Goal: Task Accomplishment & Management: Manage account settings

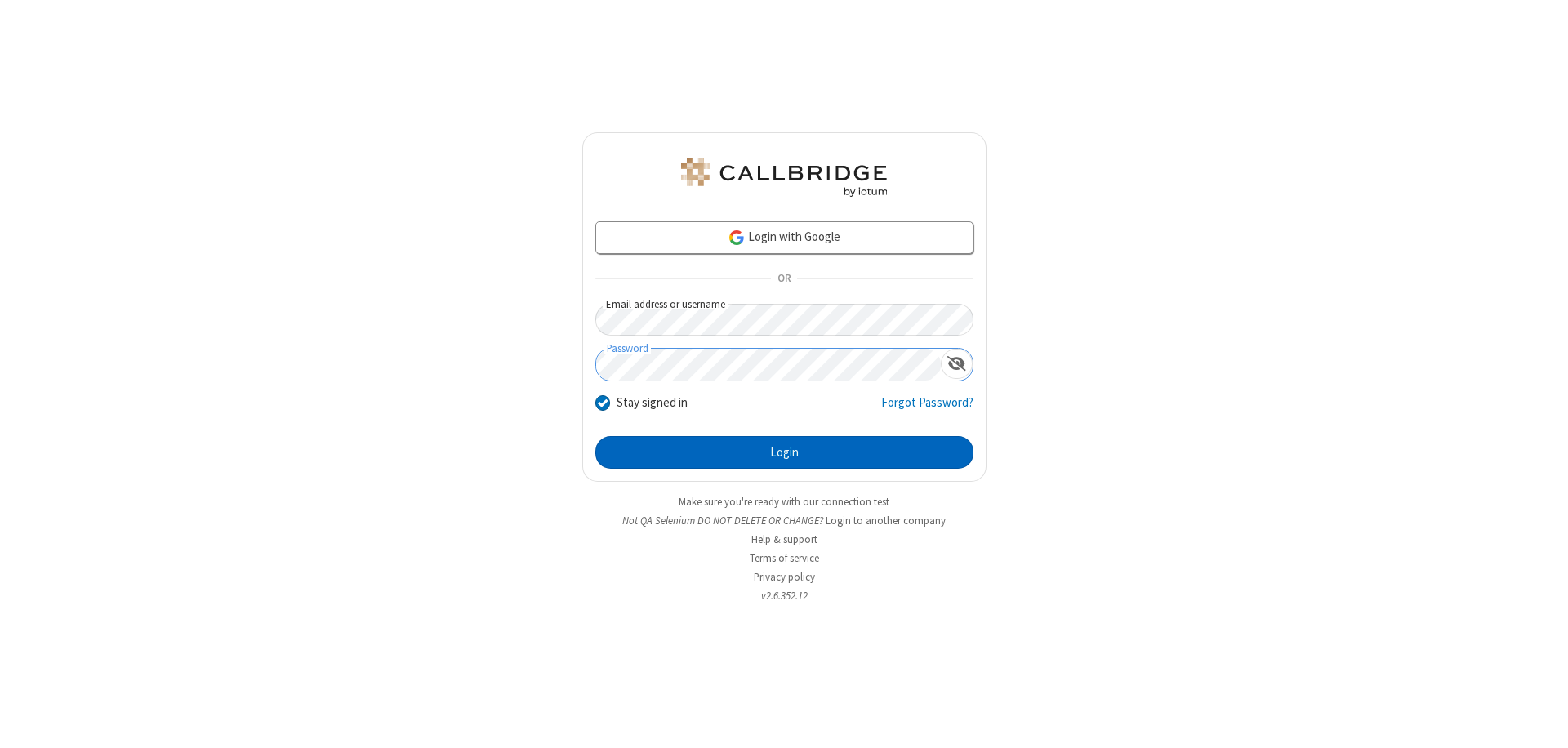
click at [784, 452] on button "Login" at bounding box center [784, 452] width 378 height 32
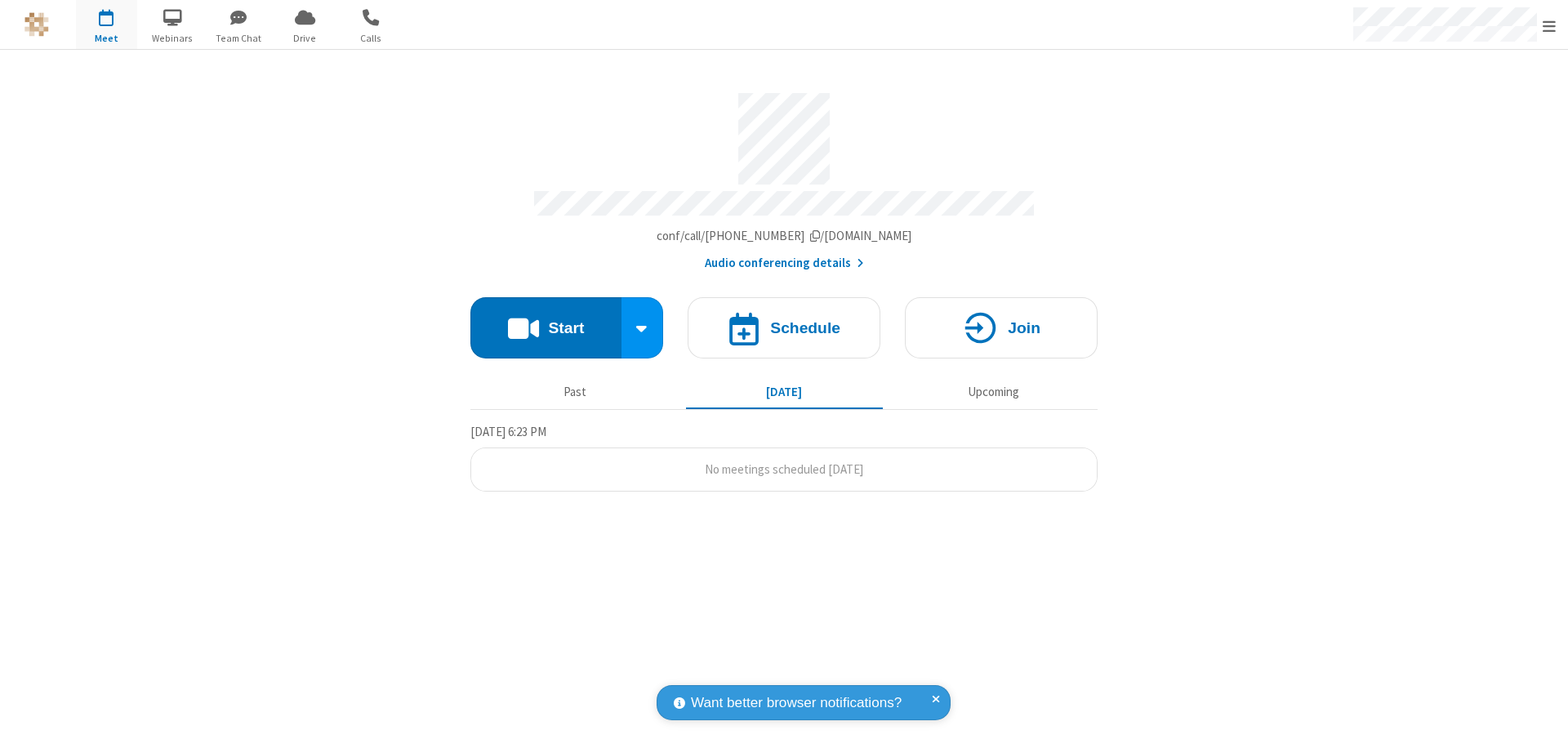
click at [1549, 25] on span "Open menu" at bounding box center [1549, 26] width 13 height 17
click at [1453, 108] on div "Settings" at bounding box center [1453, 109] width 228 height 44
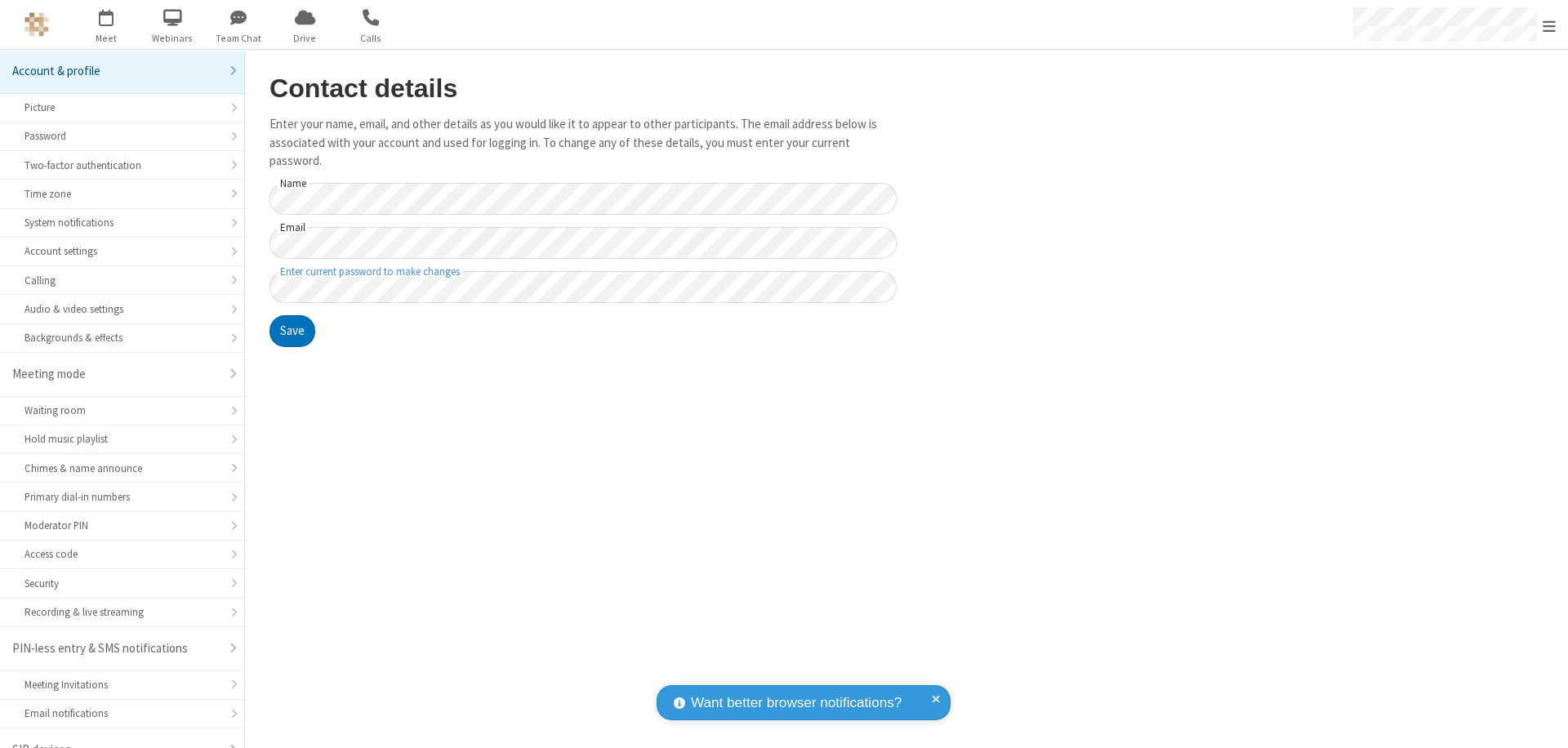
scroll to position [23, 0]
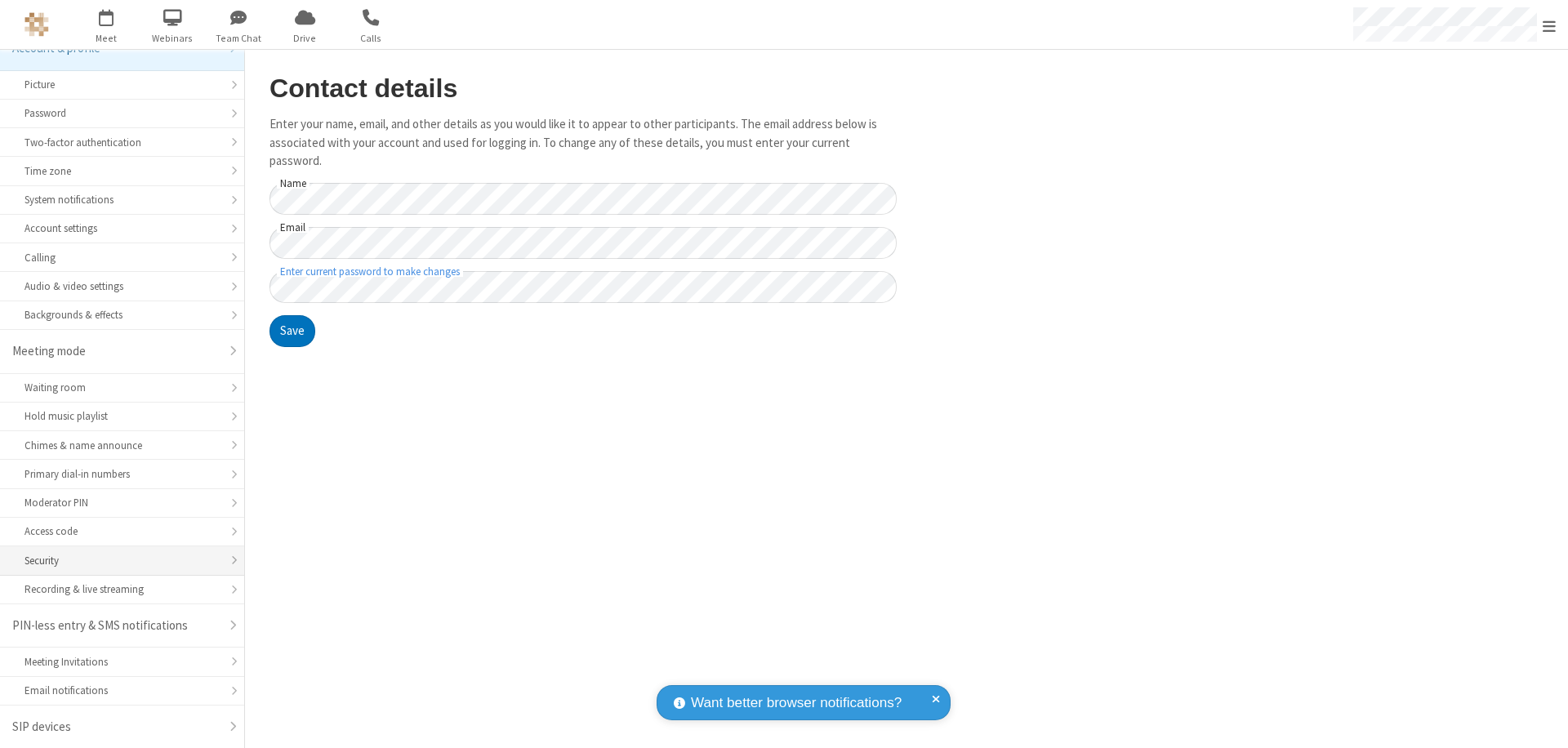
click at [116, 561] on div "Security" at bounding box center [122, 561] width 195 height 16
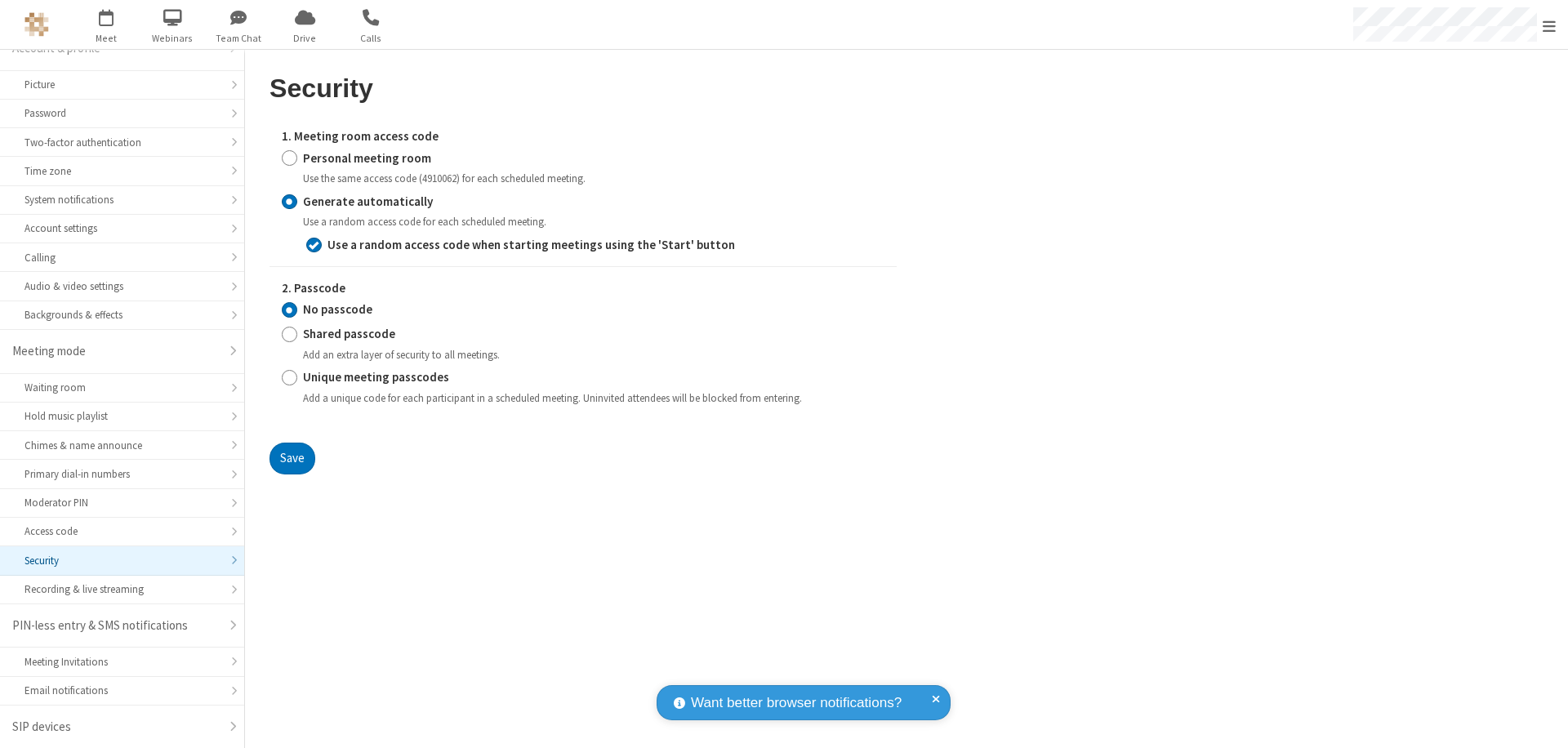
click at [289, 201] on input "Generate automatically" at bounding box center [289, 201] width 16 height 17
click at [289, 310] on input "No passcode" at bounding box center [289, 311] width 16 height 17
click at [291, 458] on button "Save" at bounding box center [292, 458] width 45 height 32
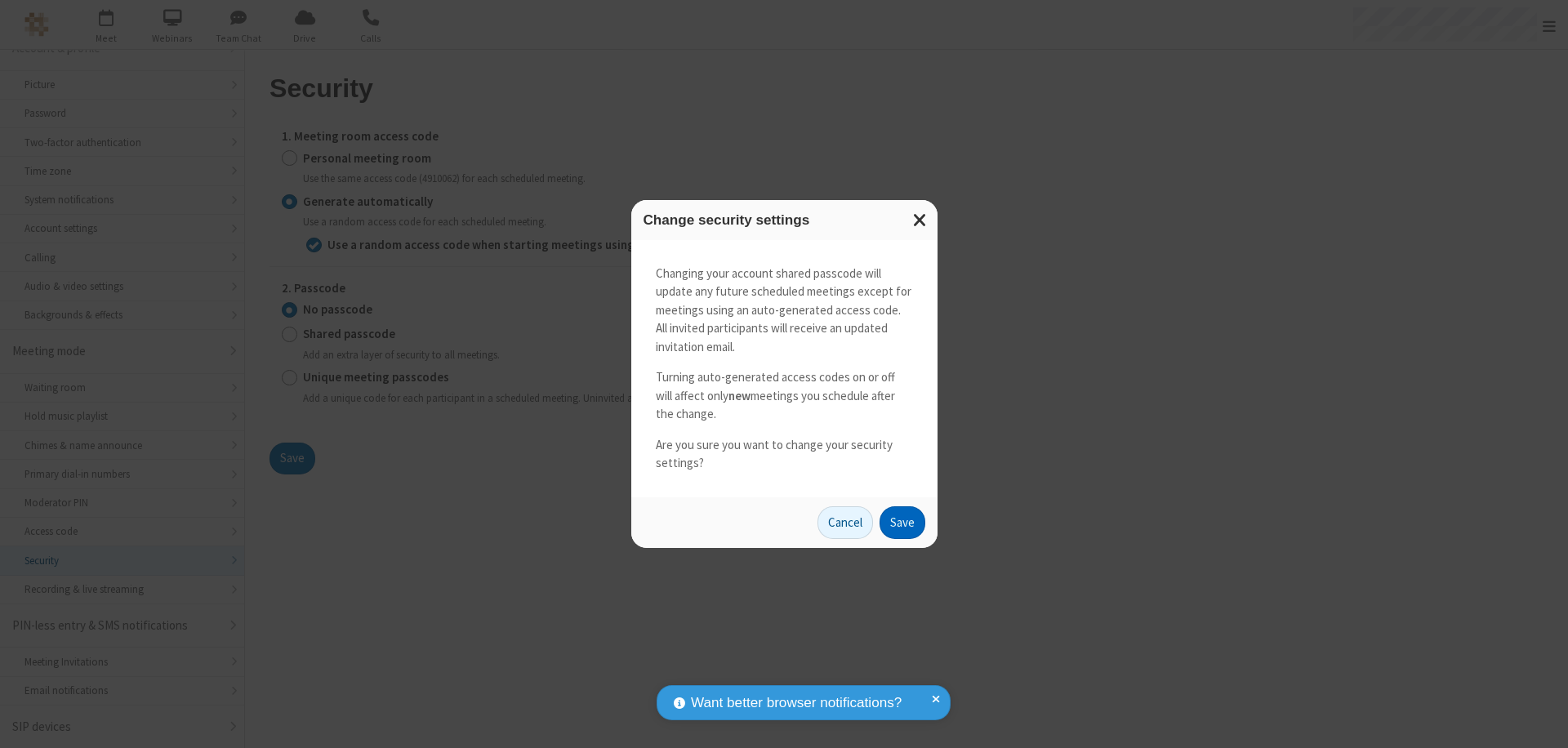
click at [902, 522] on button "Save" at bounding box center [902, 522] width 45 height 32
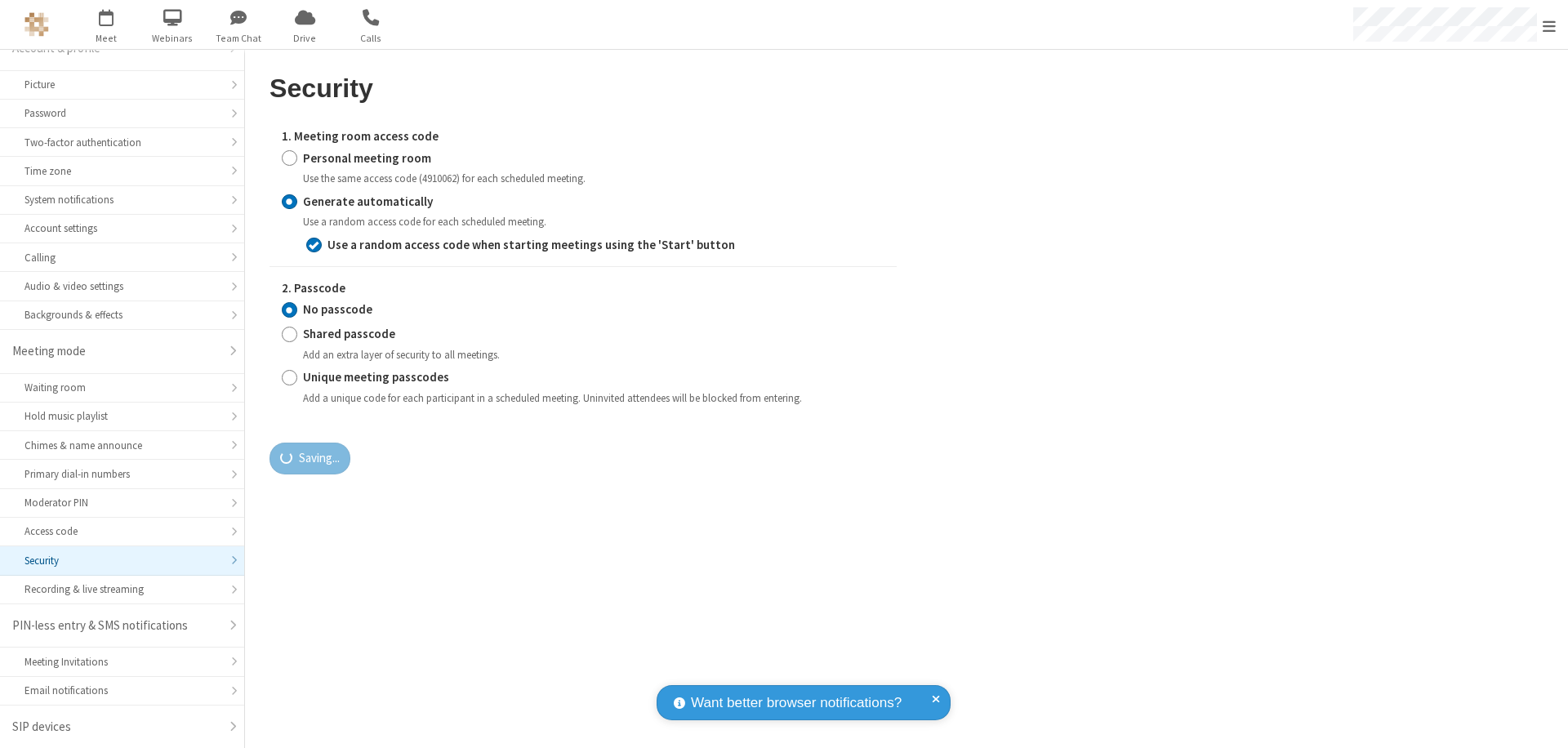
click at [1549, 25] on span "Open menu" at bounding box center [1549, 26] width 13 height 17
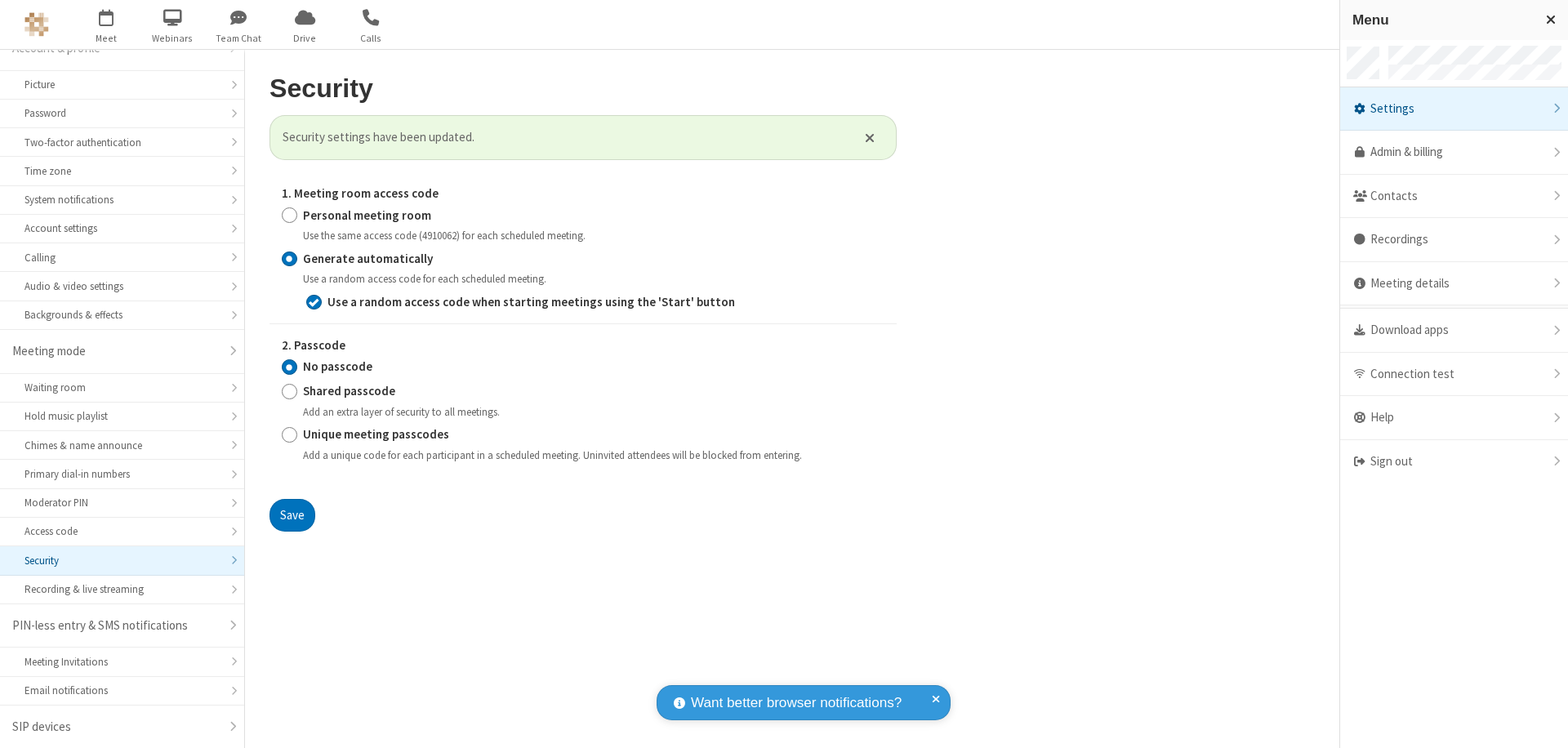
click at [106, 24] on span "button" at bounding box center [107, 17] width 61 height 28
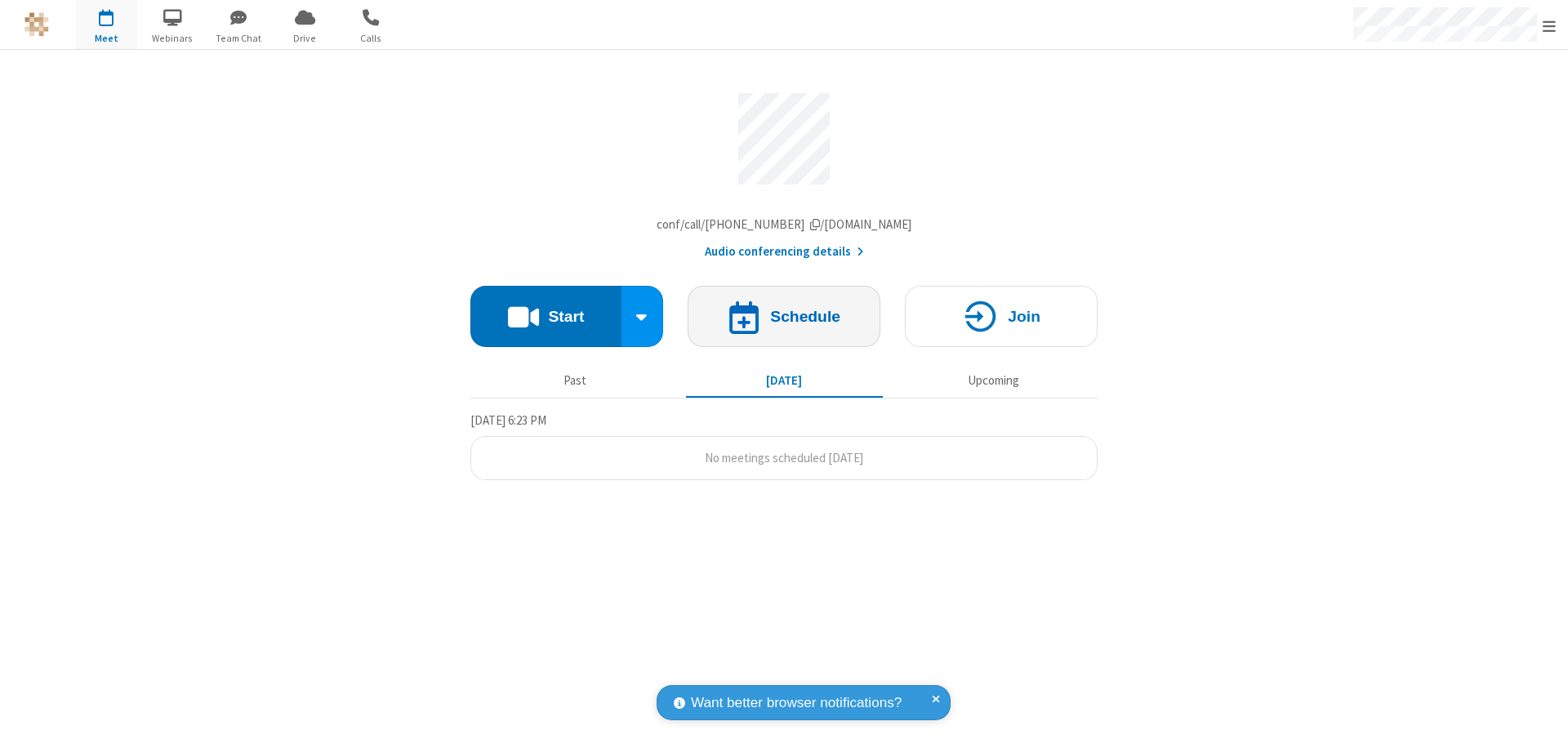
click at [784, 320] on h4 "Schedule" at bounding box center [805, 317] width 70 height 16
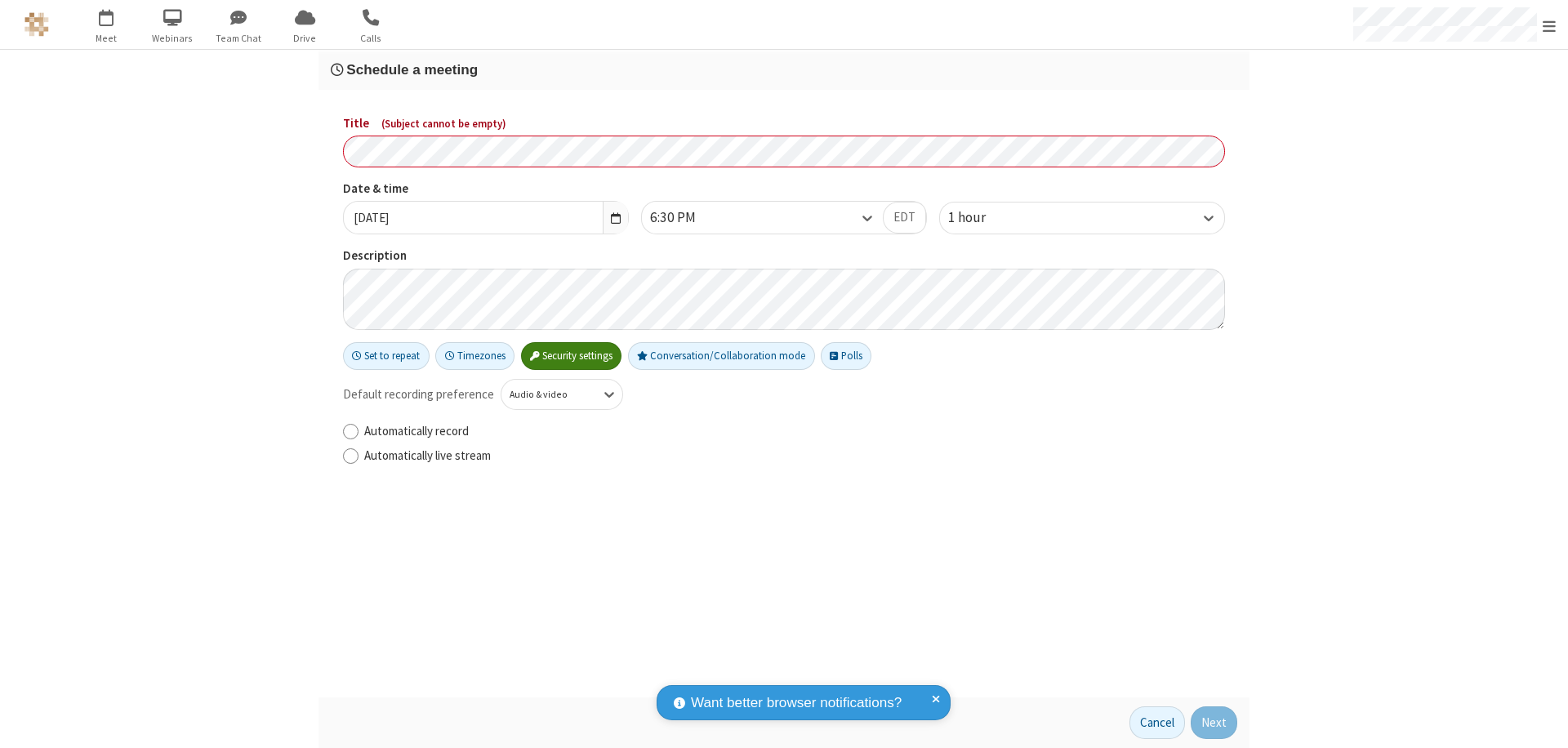
click at [784, 69] on h3 "Schedule a meeting" at bounding box center [784, 70] width 907 height 16
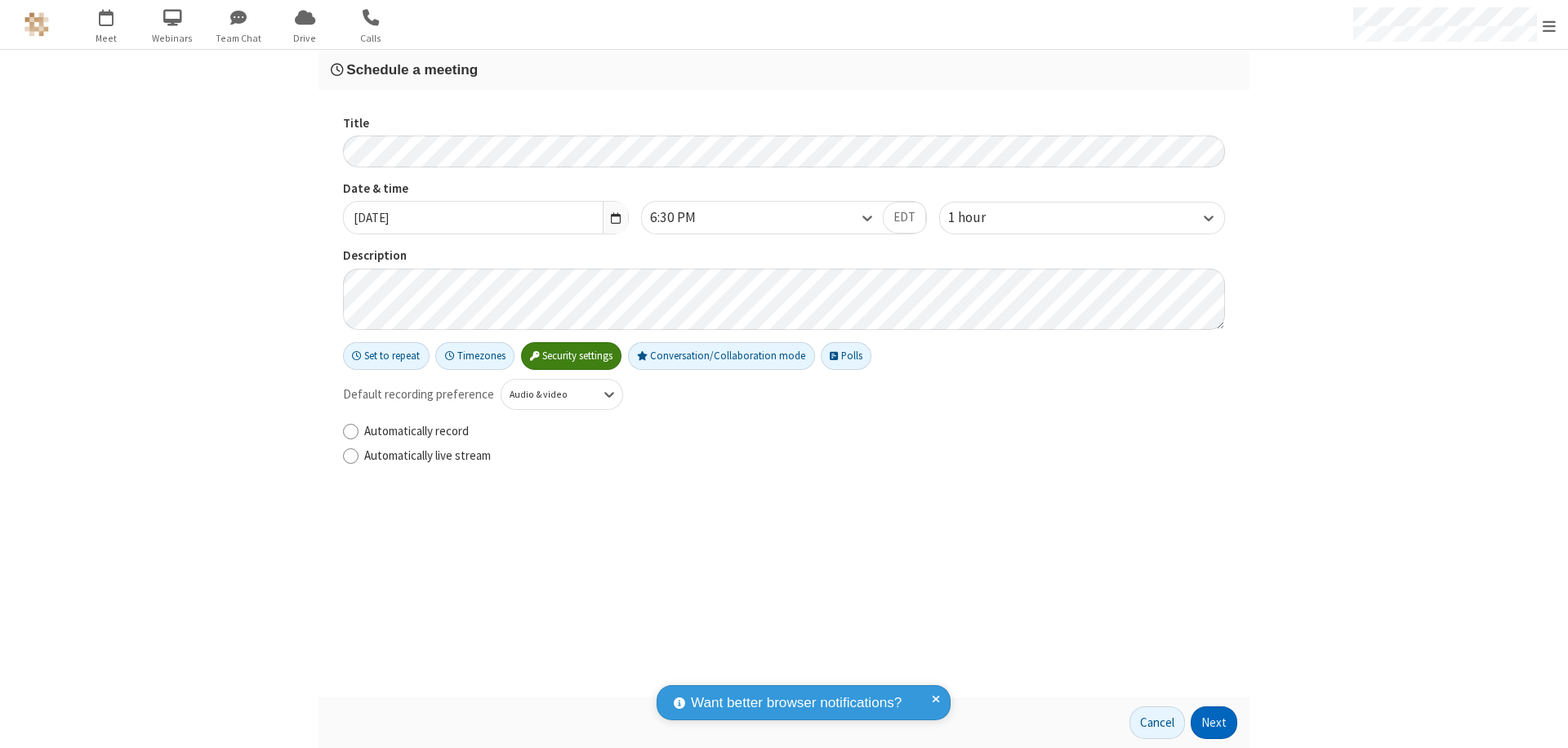
click at [1215, 723] on button "Next" at bounding box center [1214, 723] width 46 height 32
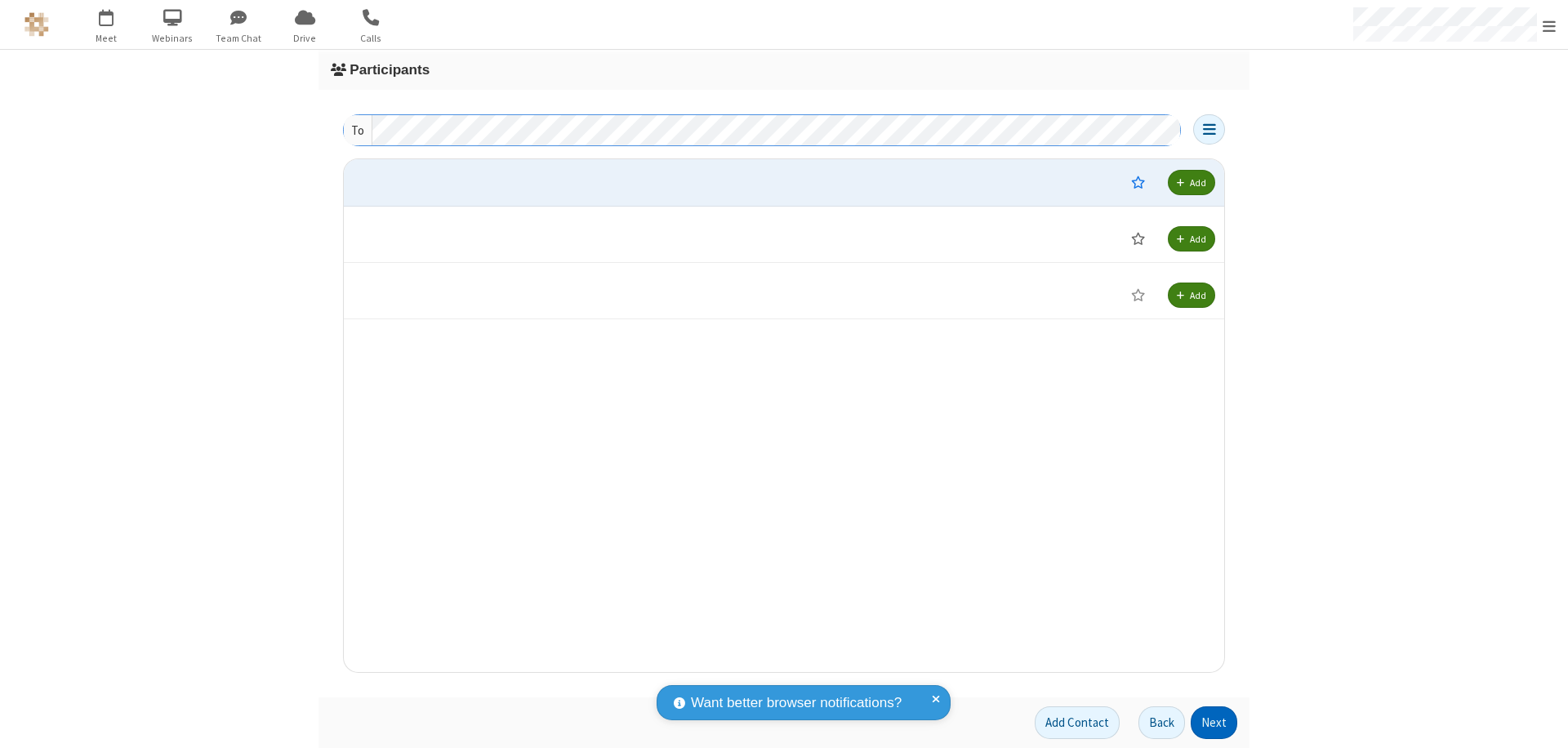
click at [1215, 723] on button "Next" at bounding box center [1214, 723] width 46 height 32
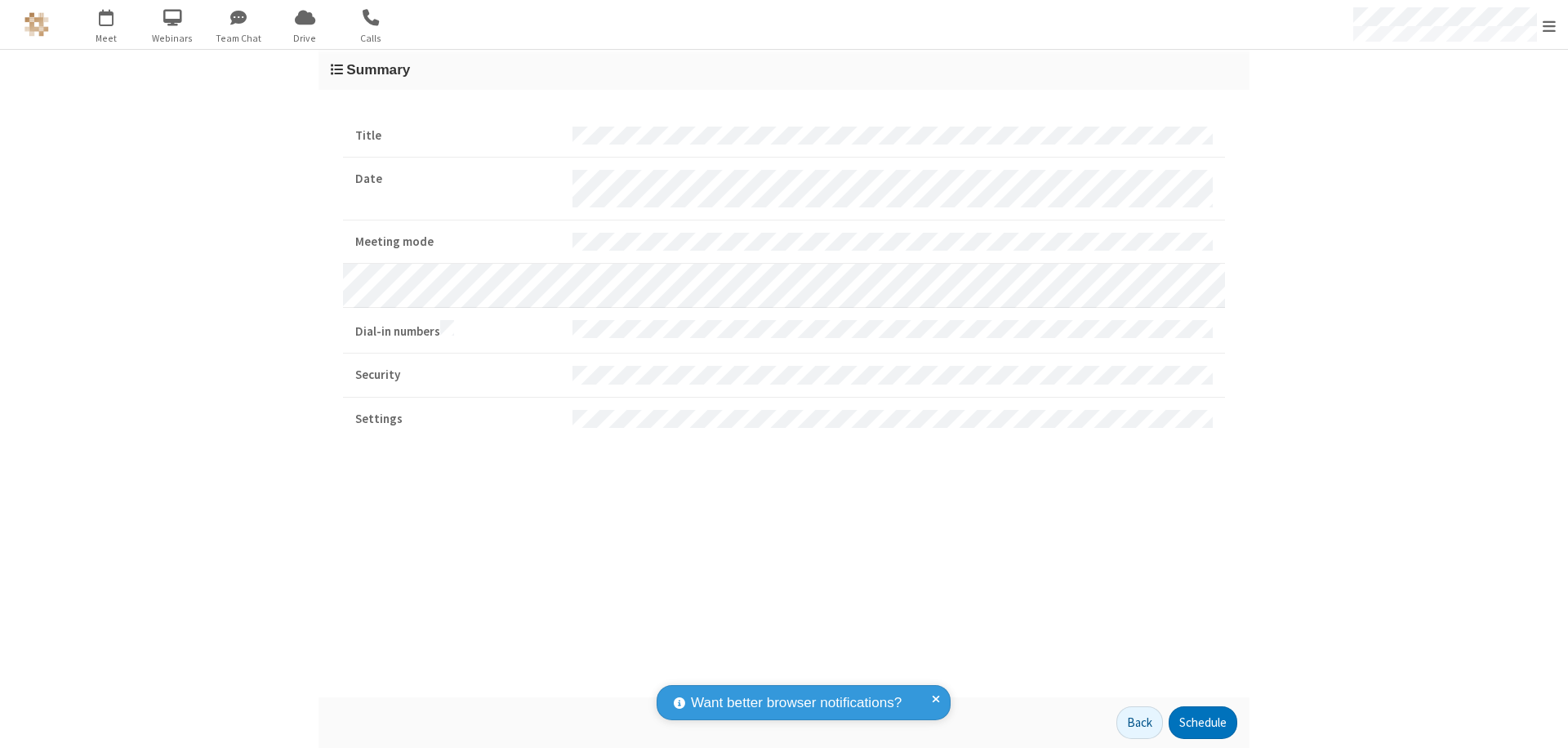
click at [1202, 723] on button "Schedule" at bounding box center [1202, 723] width 68 height 32
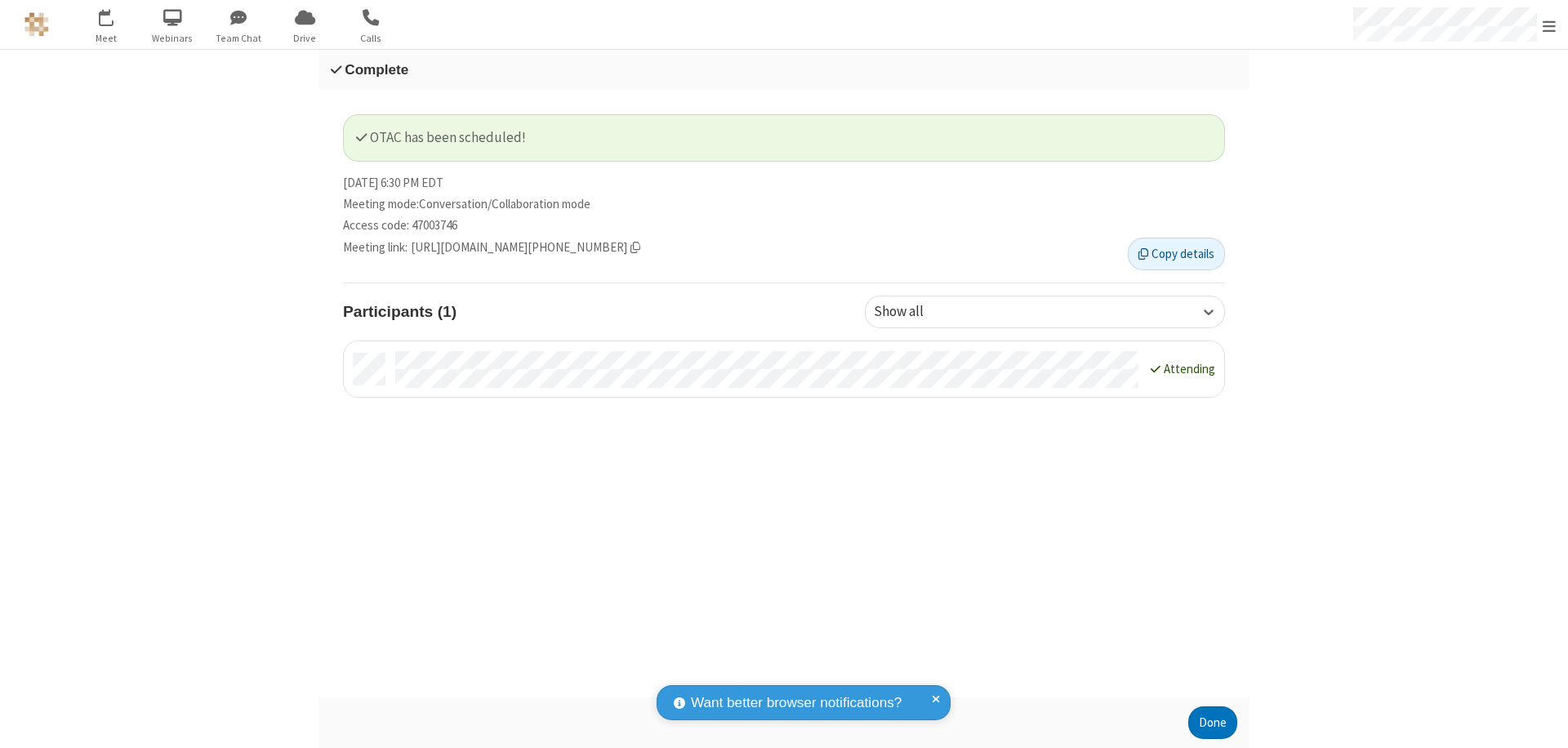
click at [1213, 723] on button "Done" at bounding box center [1213, 723] width 49 height 32
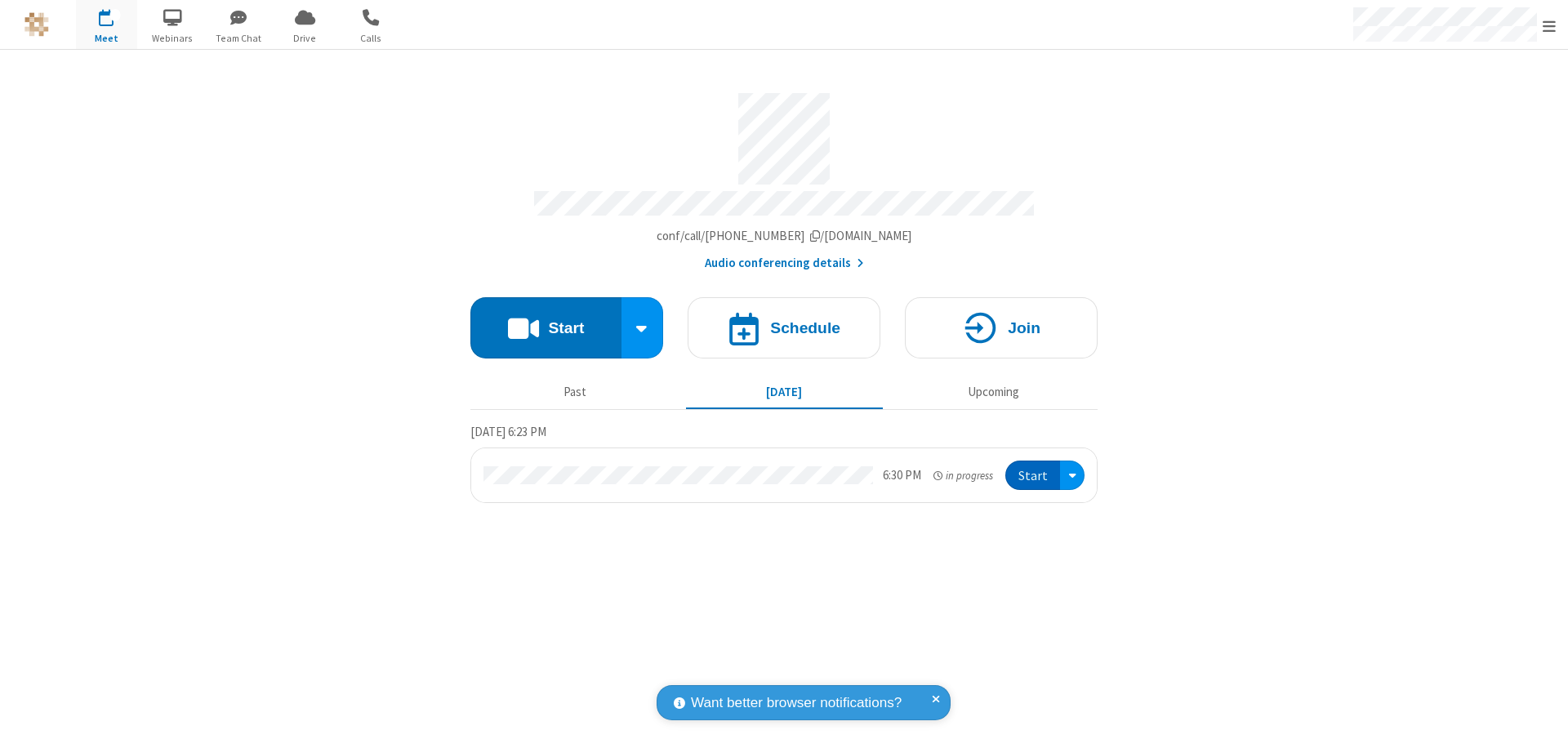
click at [1034, 468] on button "Start" at bounding box center [1033, 476] width 55 height 31
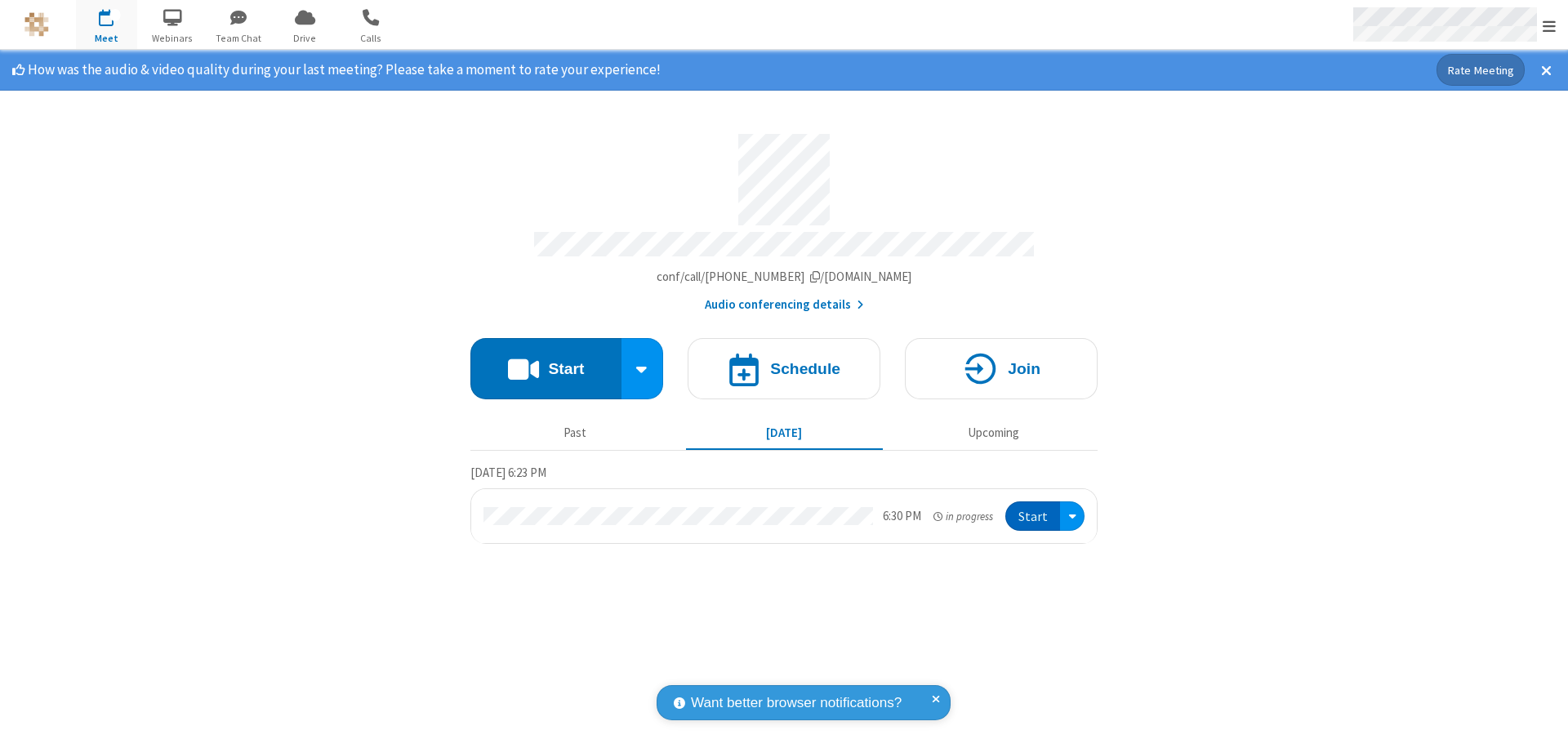
click at [1549, 25] on span "Open menu" at bounding box center [1549, 26] width 13 height 17
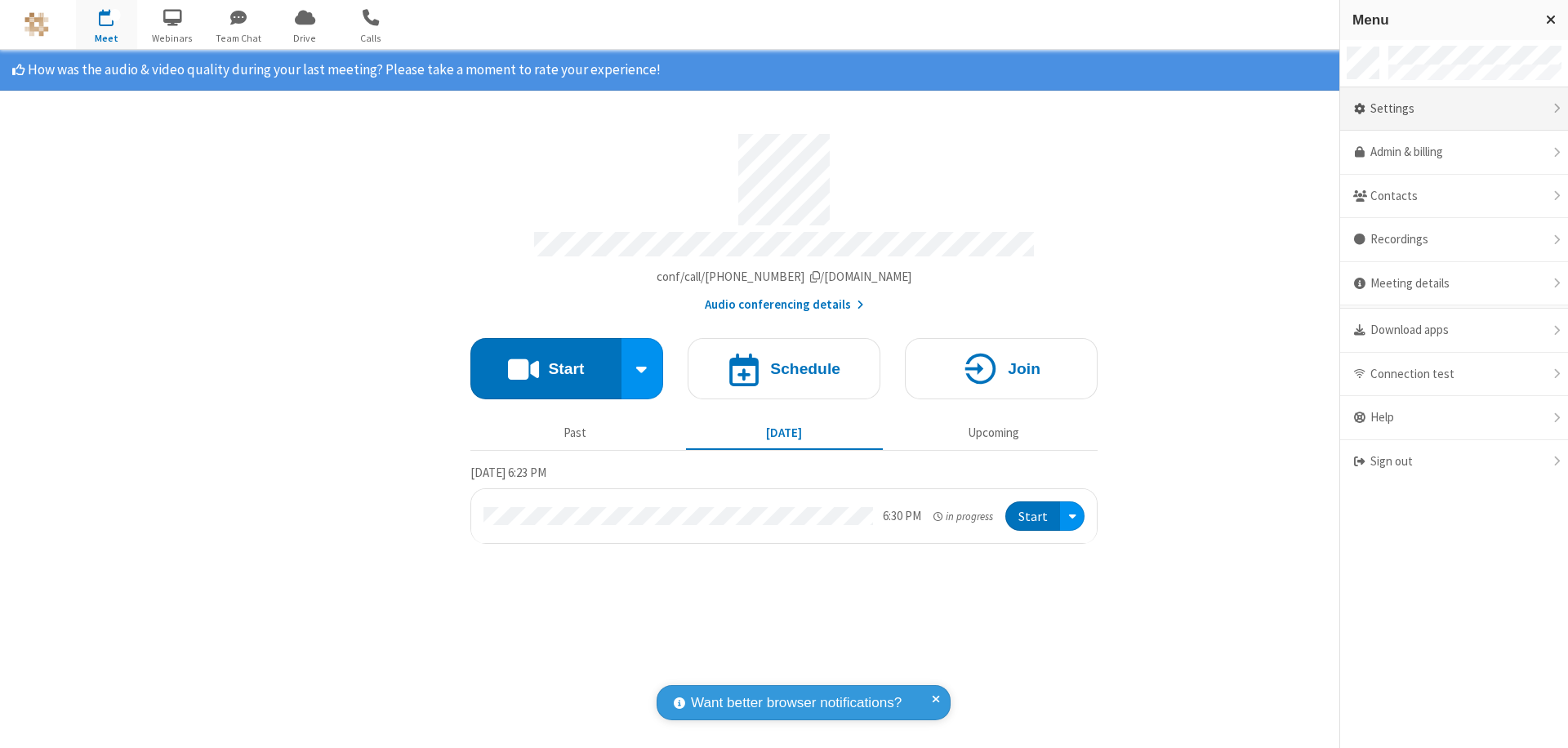
click at [1453, 108] on div "Settings" at bounding box center [1453, 109] width 228 height 44
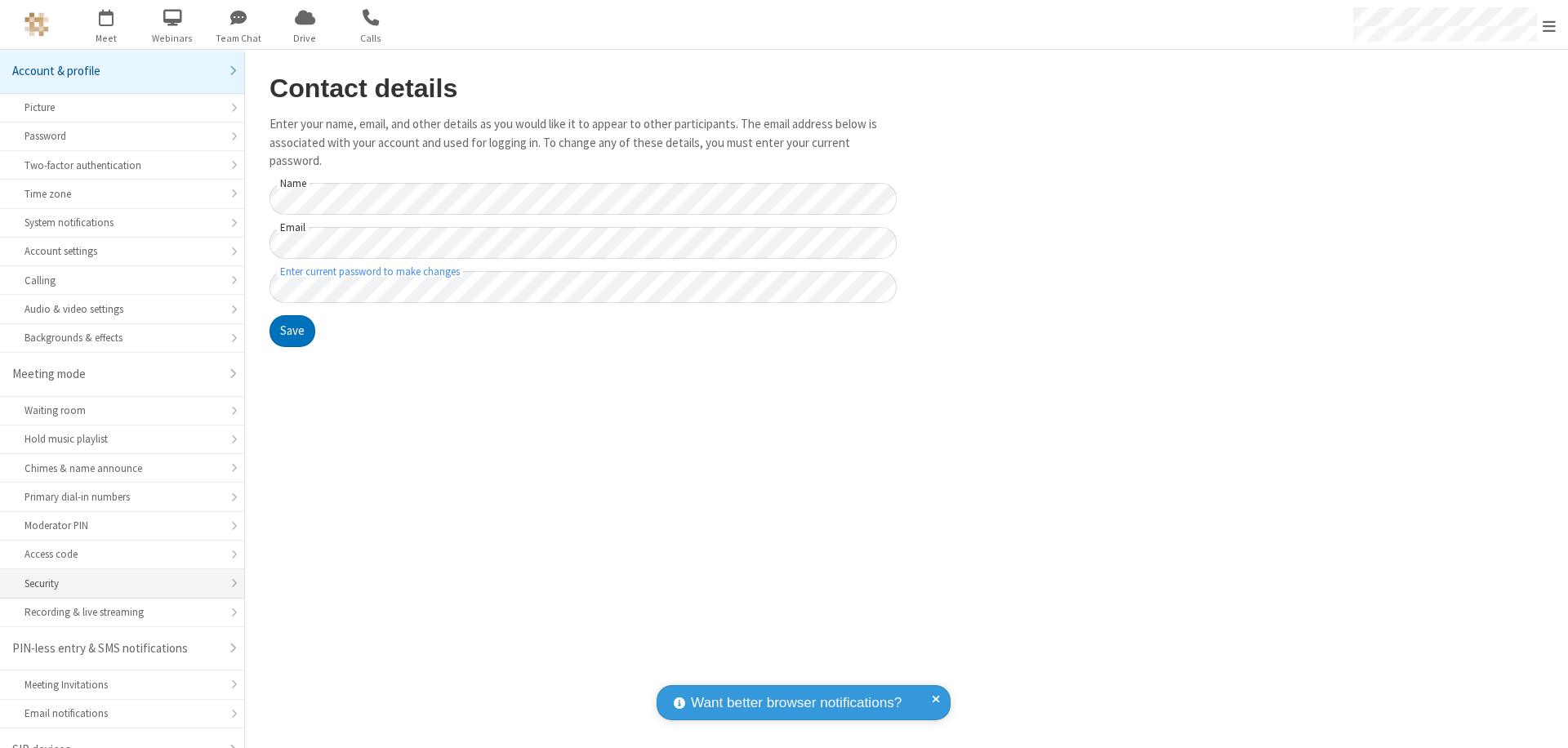
click at [116, 576] on div "Security" at bounding box center [122, 584] width 195 height 16
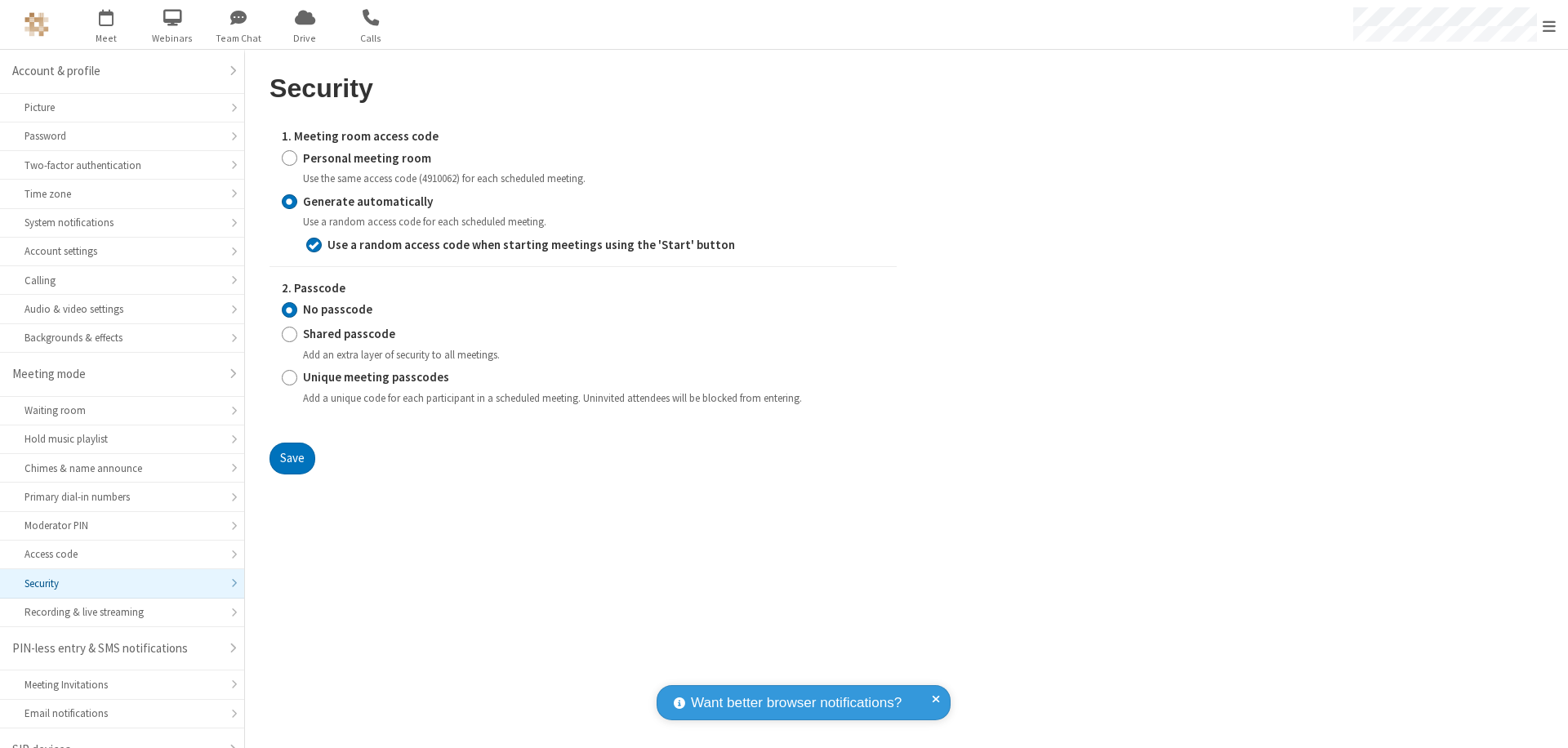
scroll to position [23, 0]
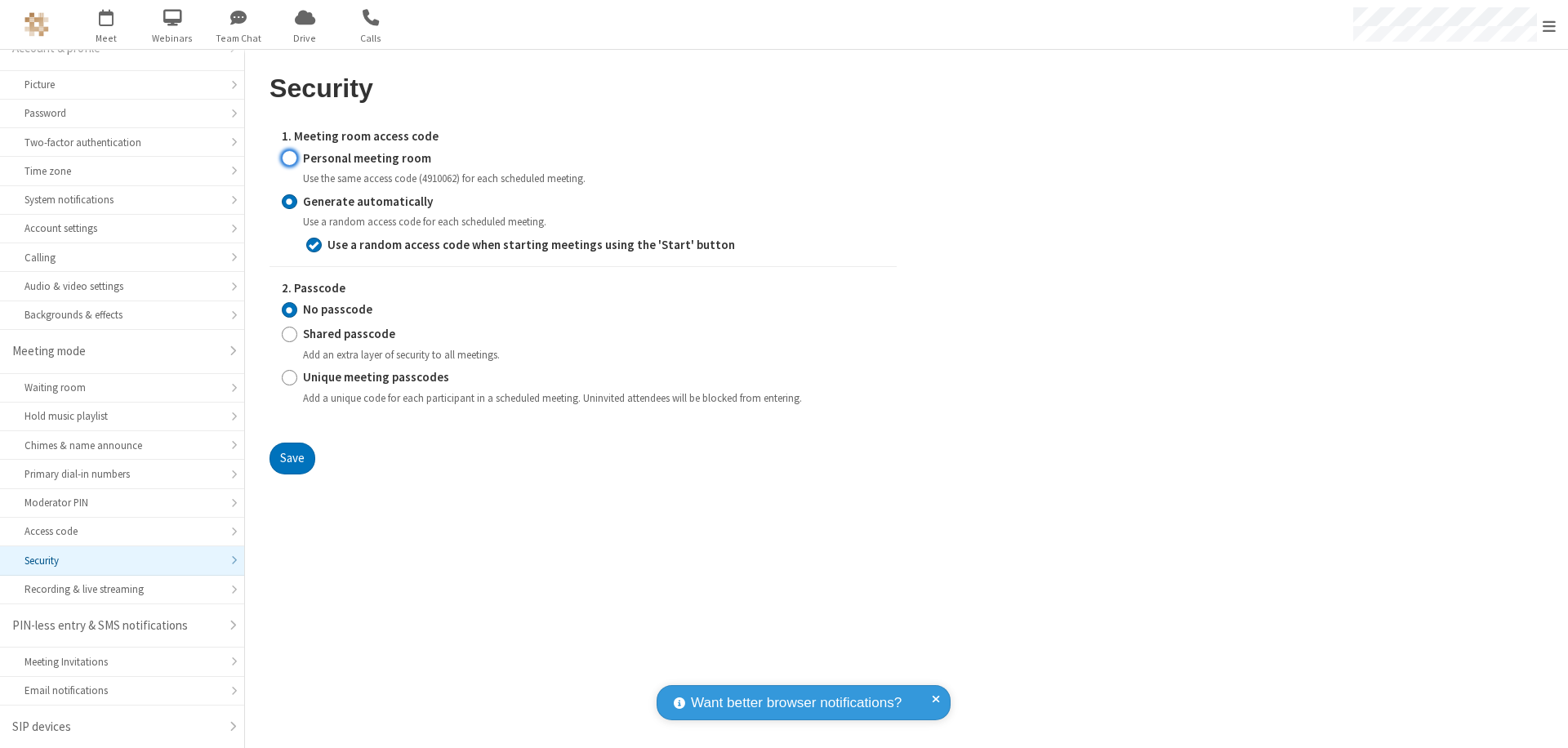
click at [289, 157] on input "Personal meeting room" at bounding box center [289, 158] width 16 height 17
radio input "true"
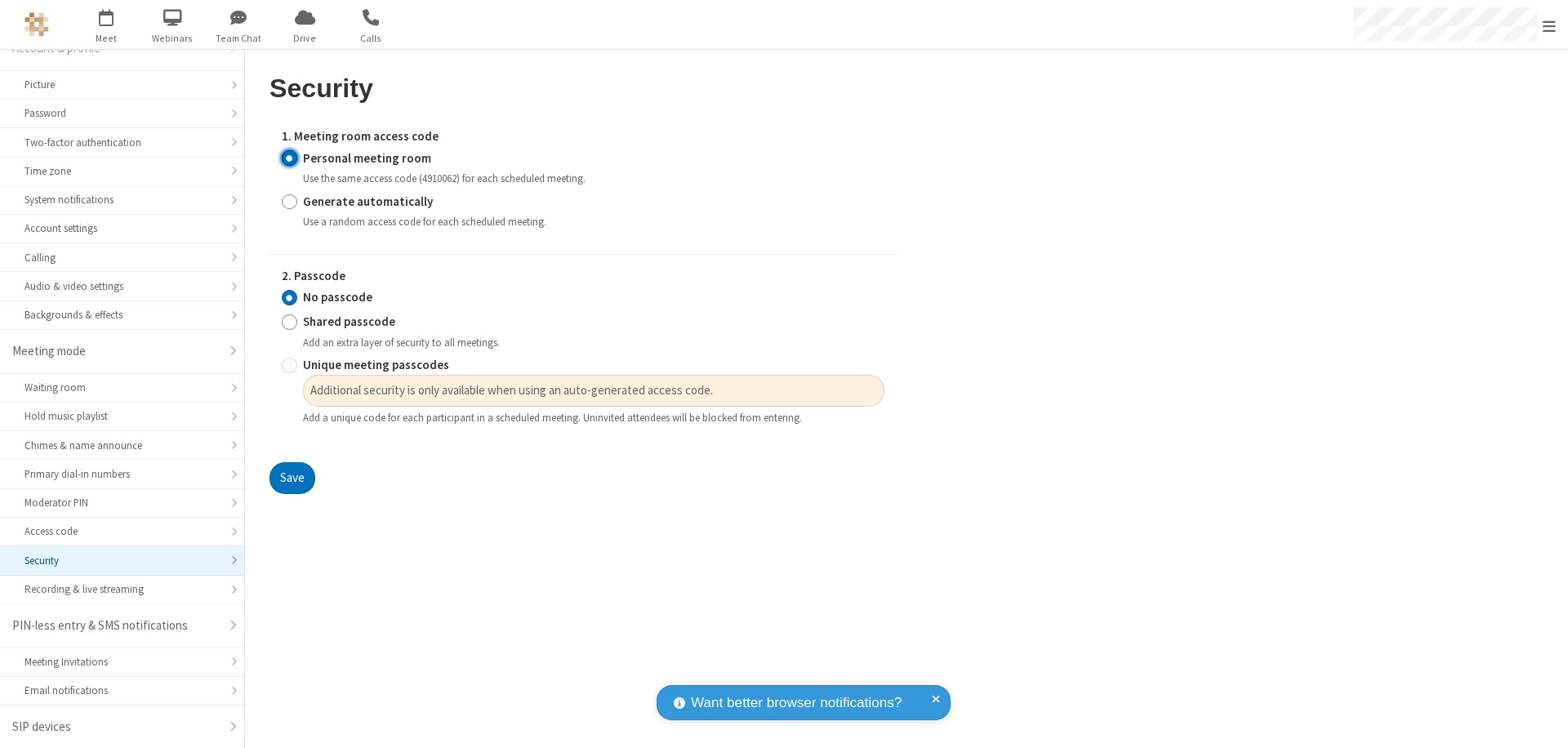
click at [289, 297] on input "No passcode" at bounding box center [289, 298] width 16 height 17
click at [291, 479] on button "Save" at bounding box center [292, 479] width 45 height 32
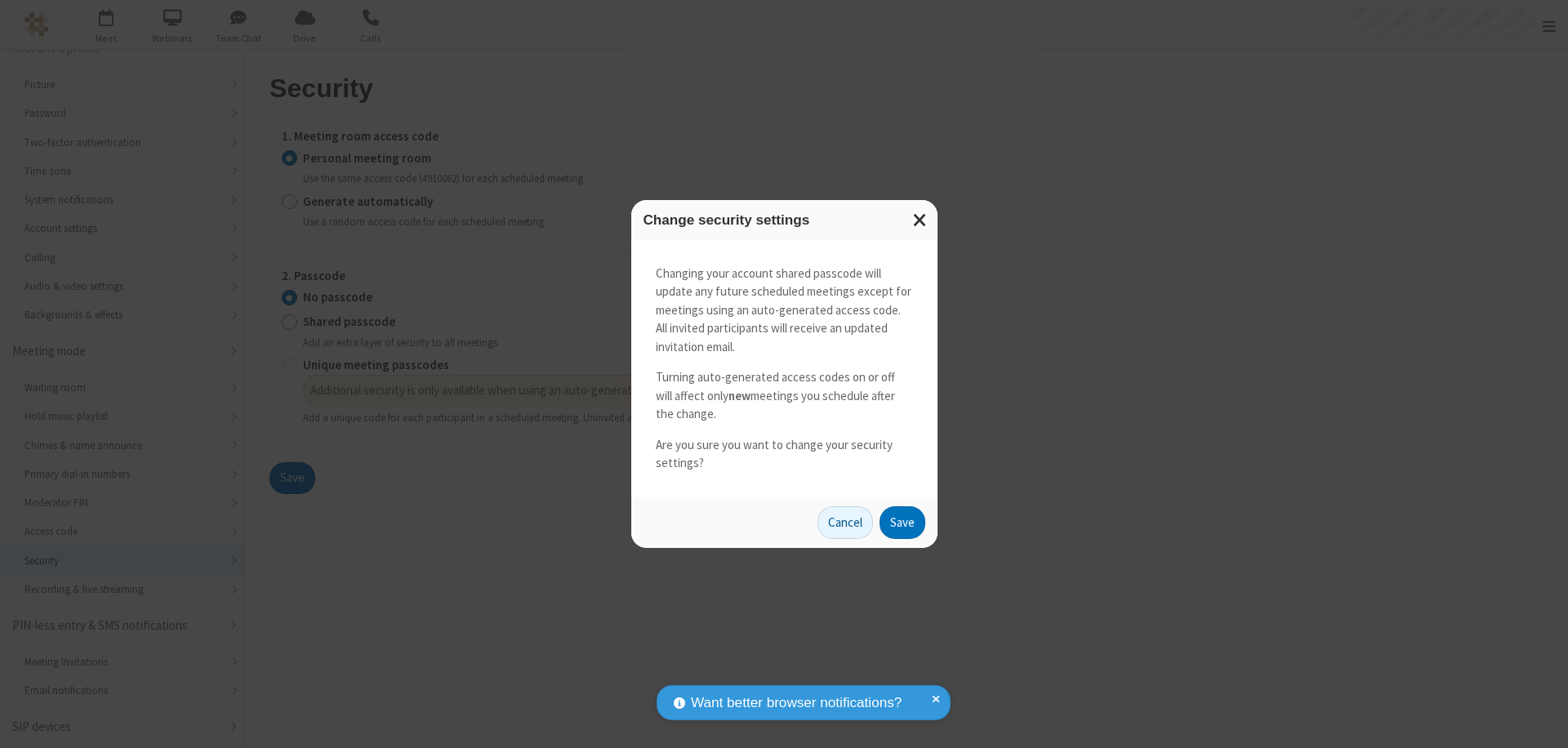
click at [902, 522] on button "Save" at bounding box center [902, 522] width 45 height 32
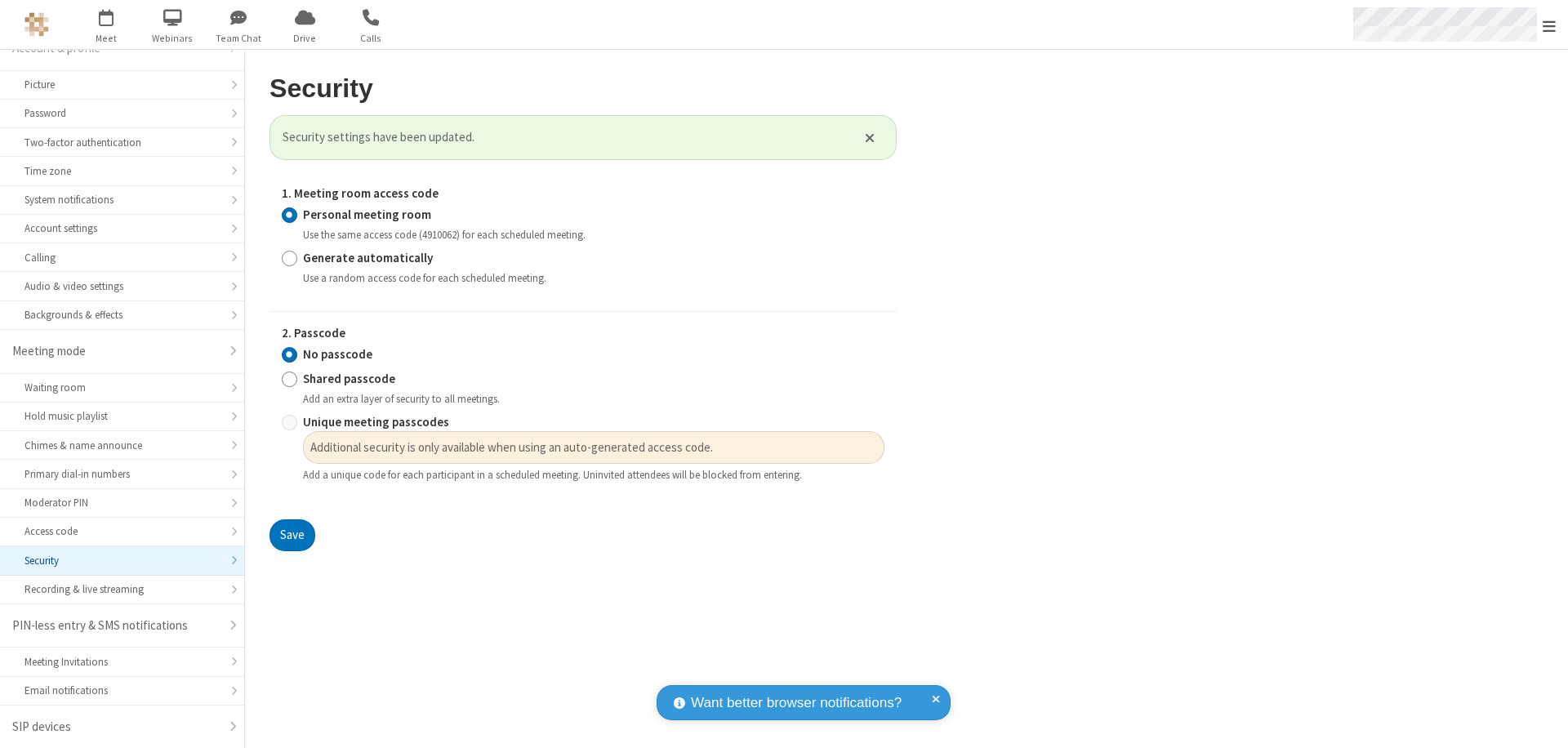
click at [1549, 24] on span "Open menu" at bounding box center [1549, 26] width 13 height 17
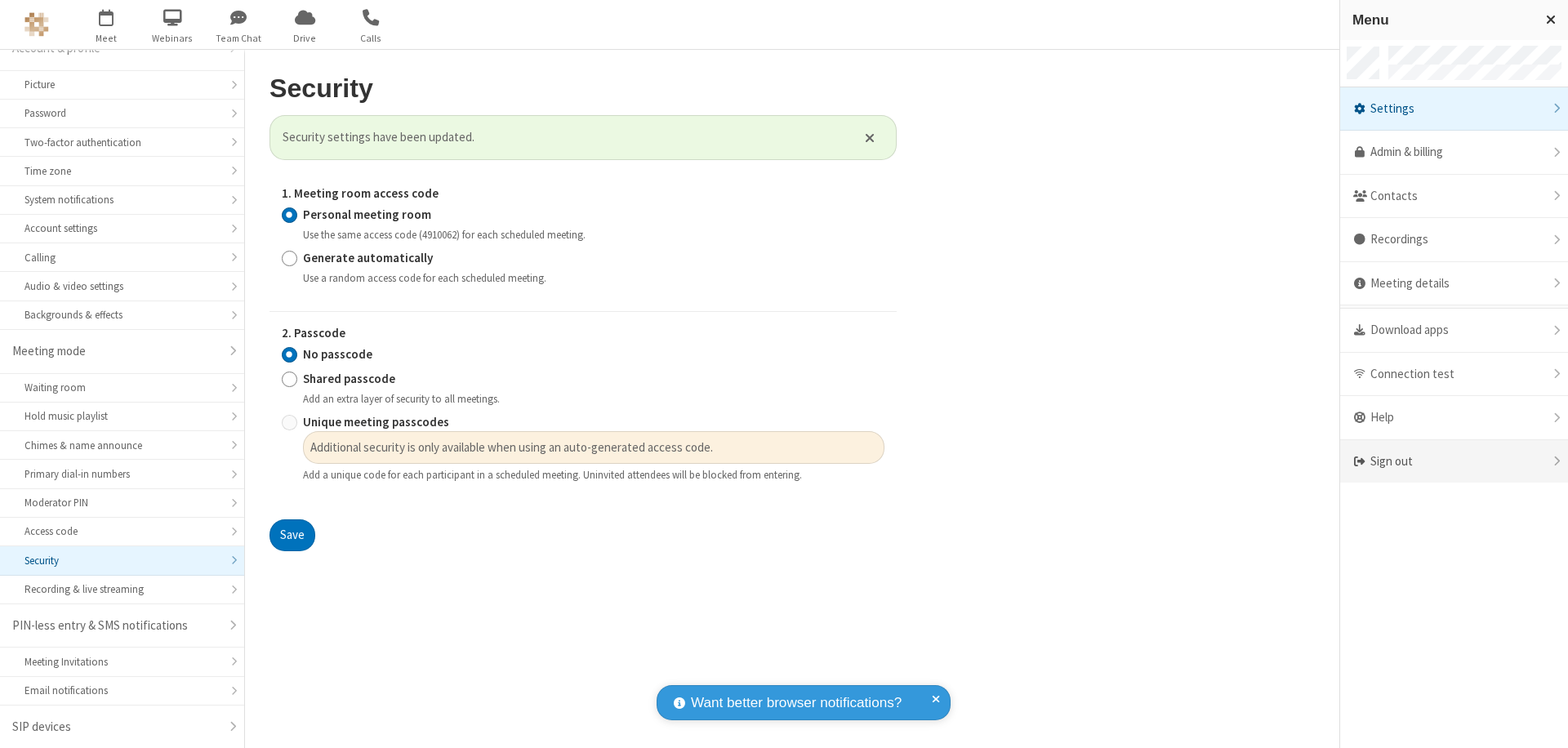
click at [1453, 462] on div "Sign out" at bounding box center [1453, 461] width 228 height 43
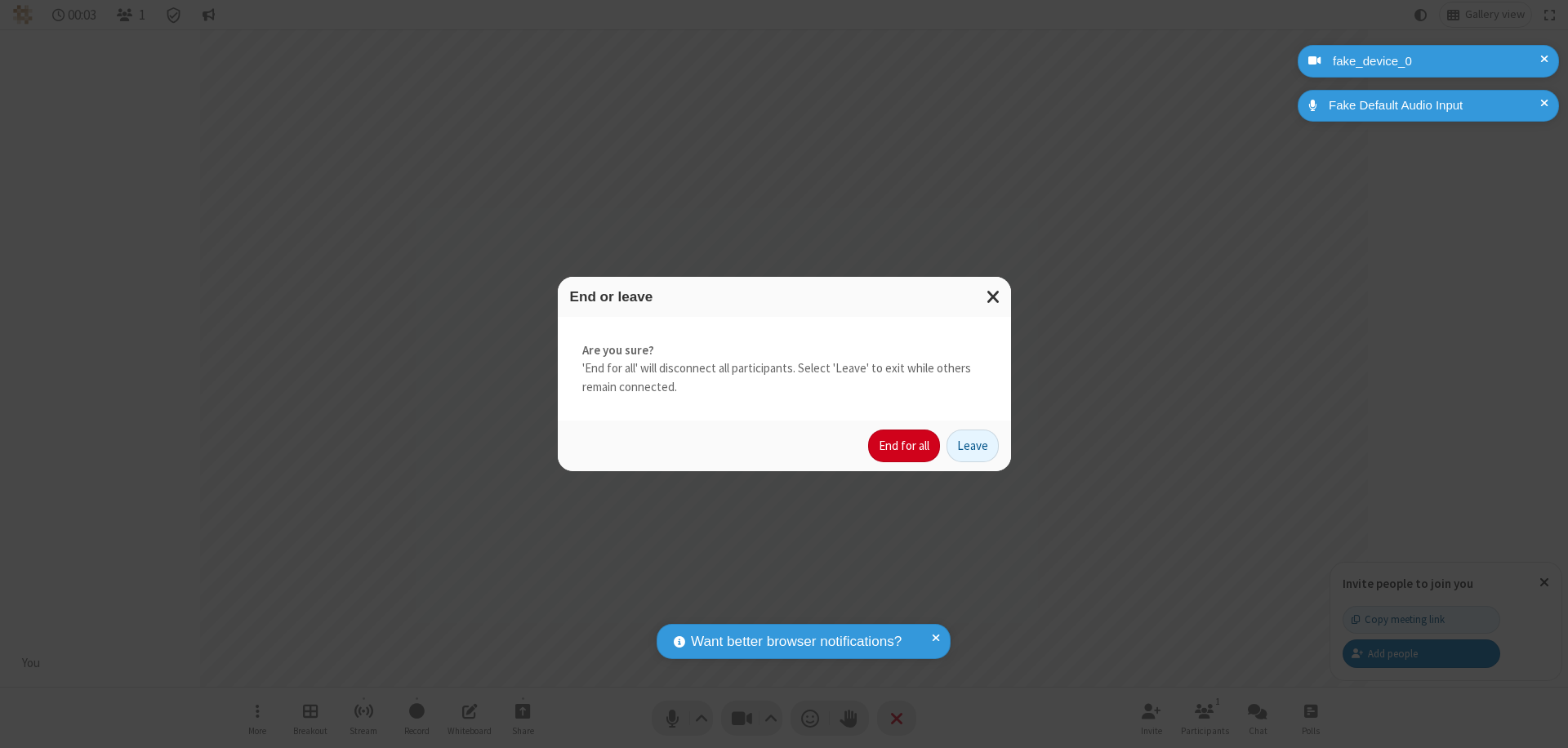
click at [905, 446] on button "End for all" at bounding box center [904, 445] width 72 height 32
